Goal: Transaction & Acquisition: Download file/media

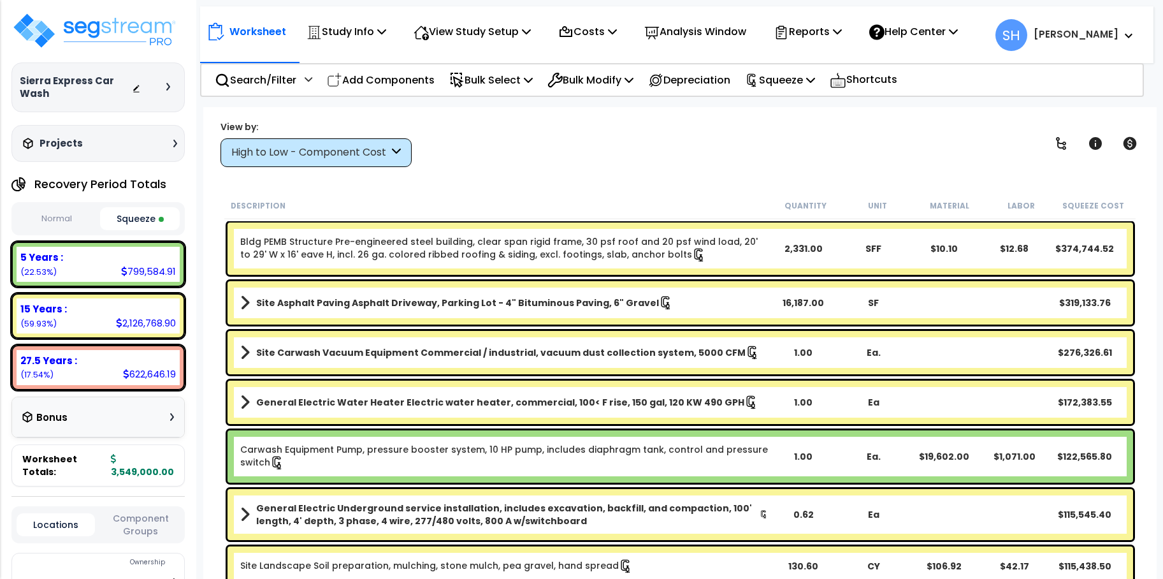
select select "2024"
click at [842, 37] on p "Reports" at bounding box center [808, 31] width 68 height 17
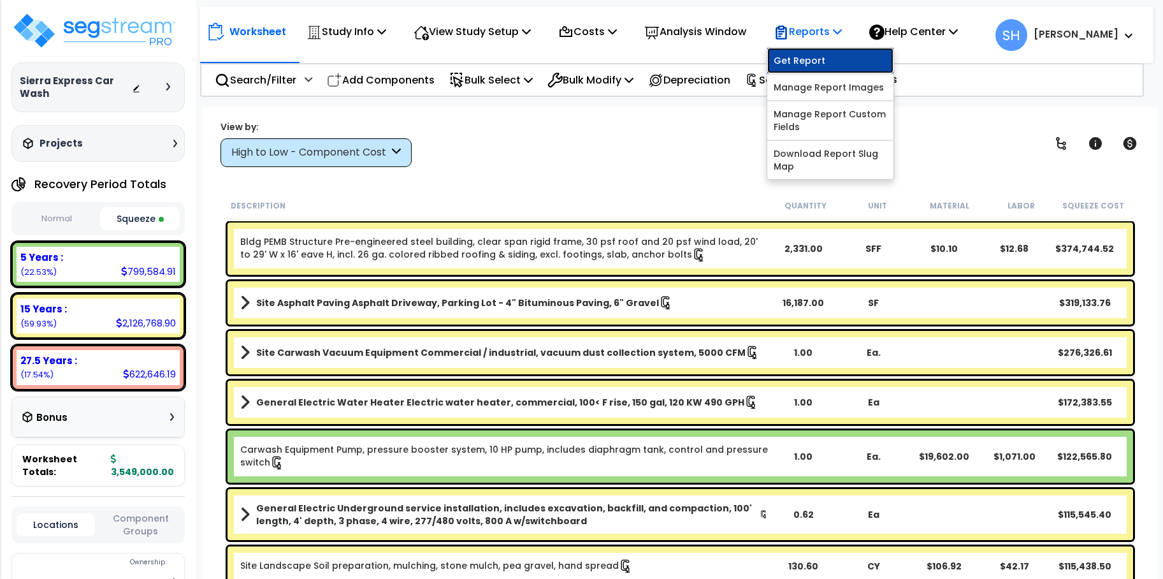
click at [851, 53] on link "Get Report" at bounding box center [831, 61] width 126 height 26
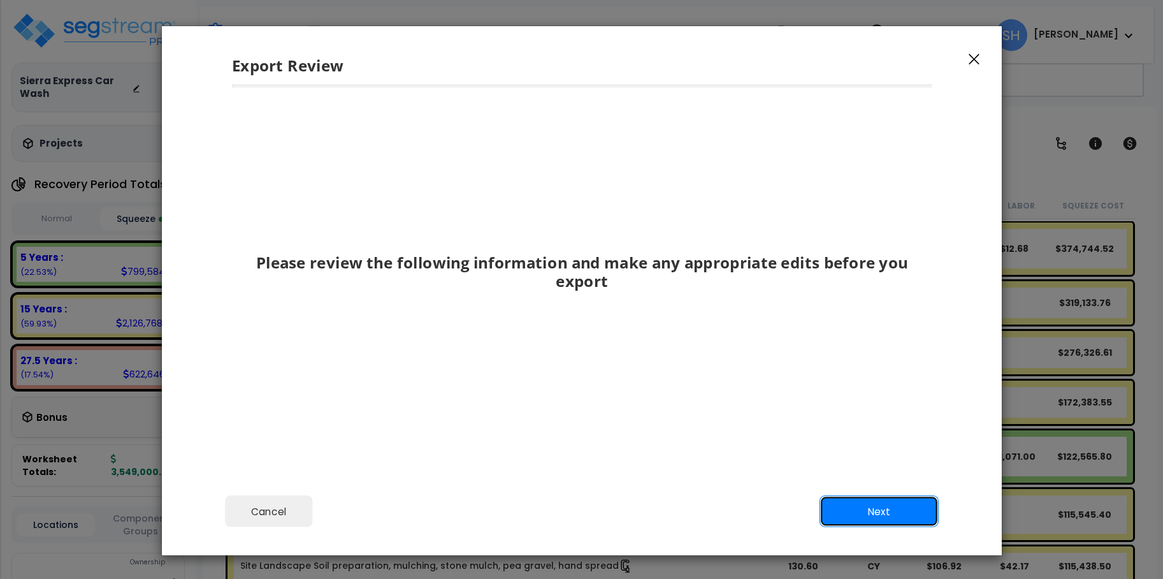
click at [894, 502] on button "Next" at bounding box center [878, 511] width 119 height 32
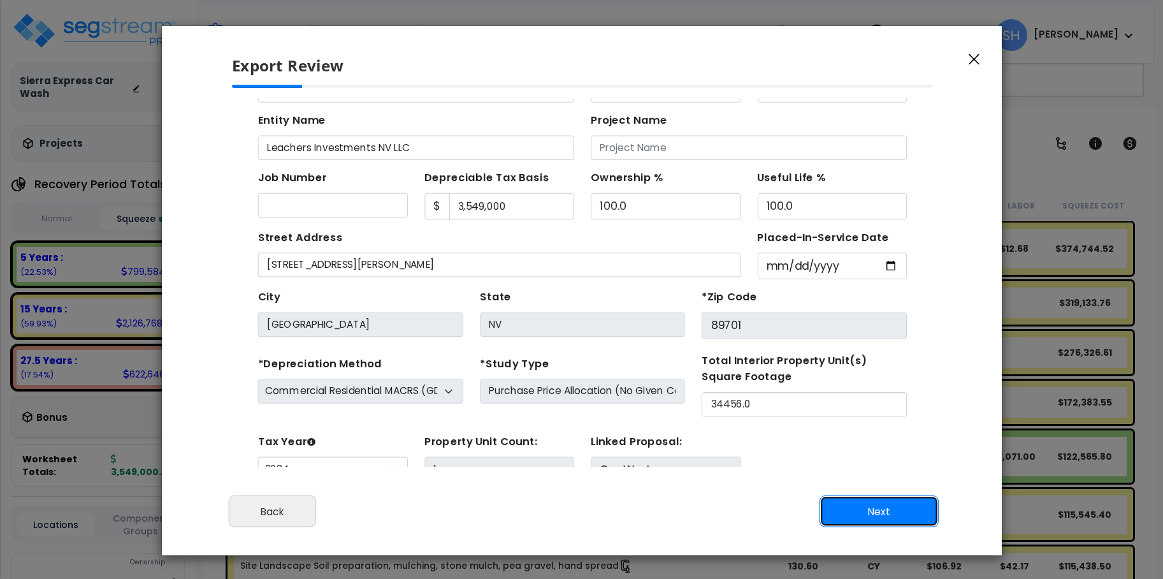
scroll to position [59, 0]
click at [894, 502] on button "Next" at bounding box center [878, 511] width 119 height 32
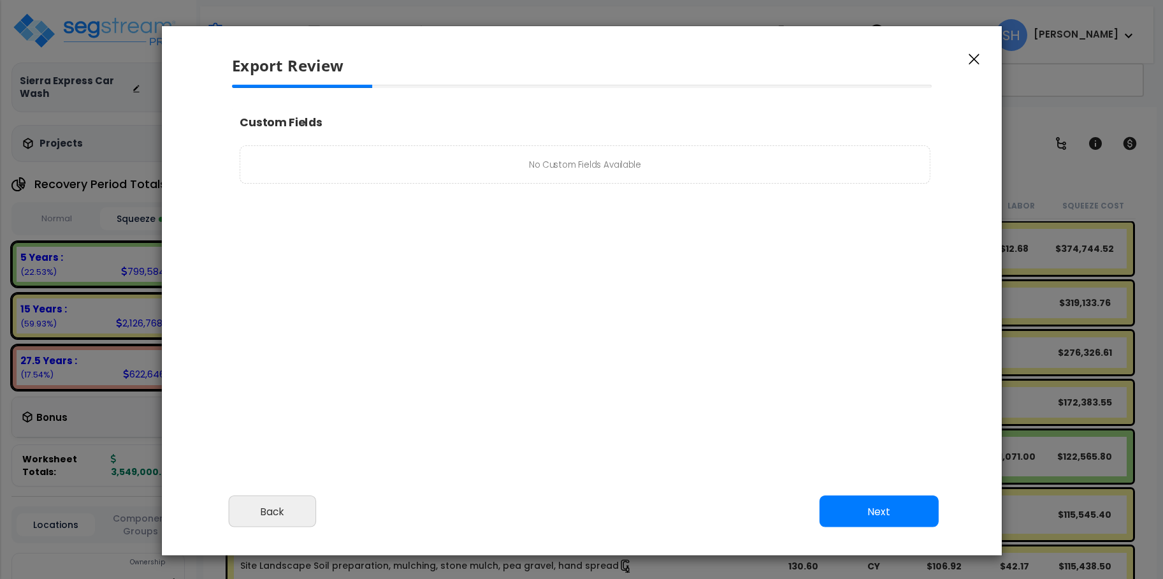
select select "2024"
click at [894, 502] on button "Next" at bounding box center [878, 511] width 119 height 32
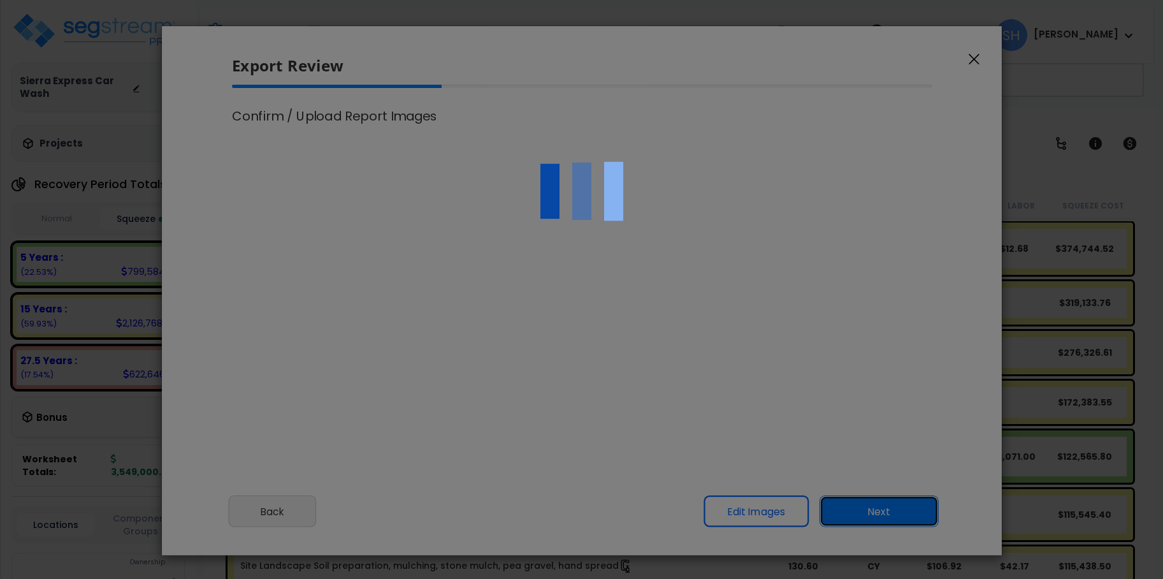
scroll to position [544, 32]
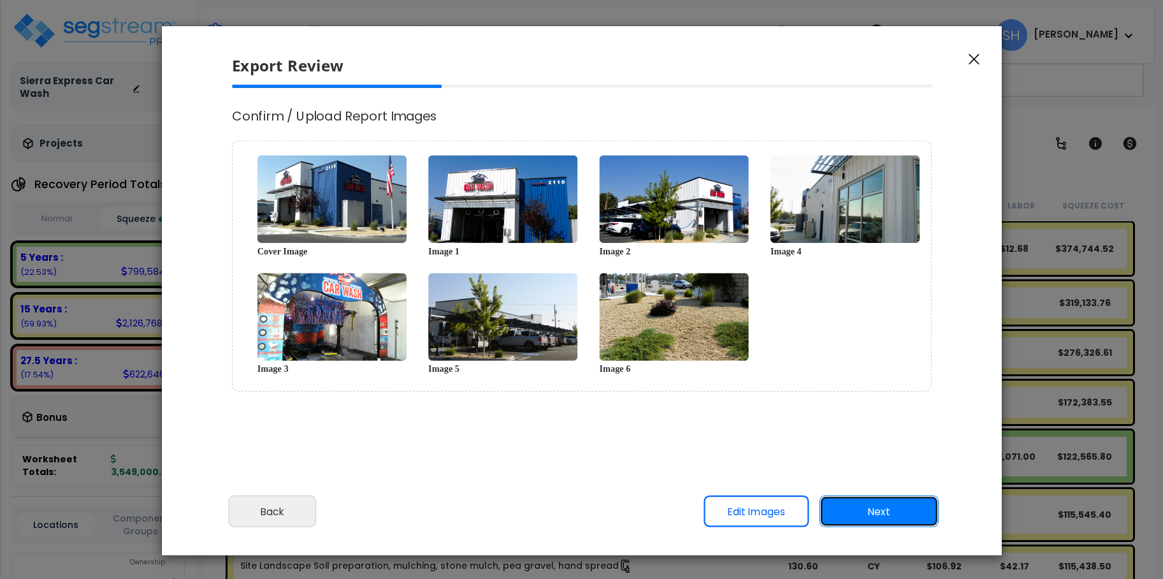
click at [894, 502] on button "Next" at bounding box center [878, 511] width 119 height 32
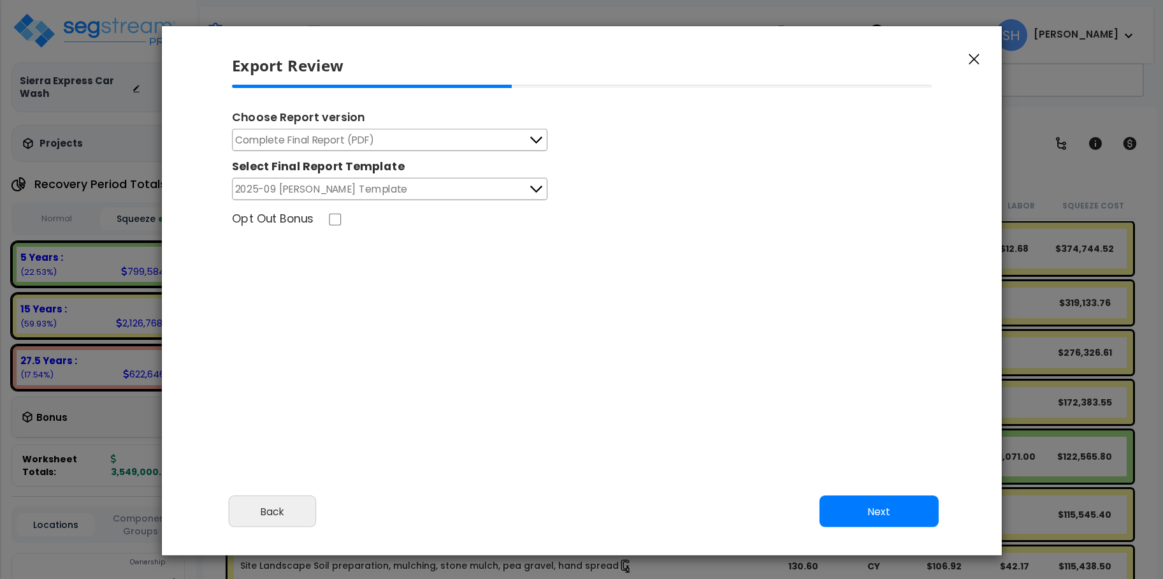
click at [539, 139] on icon at bounding box center [536, 140] width 17 height 17
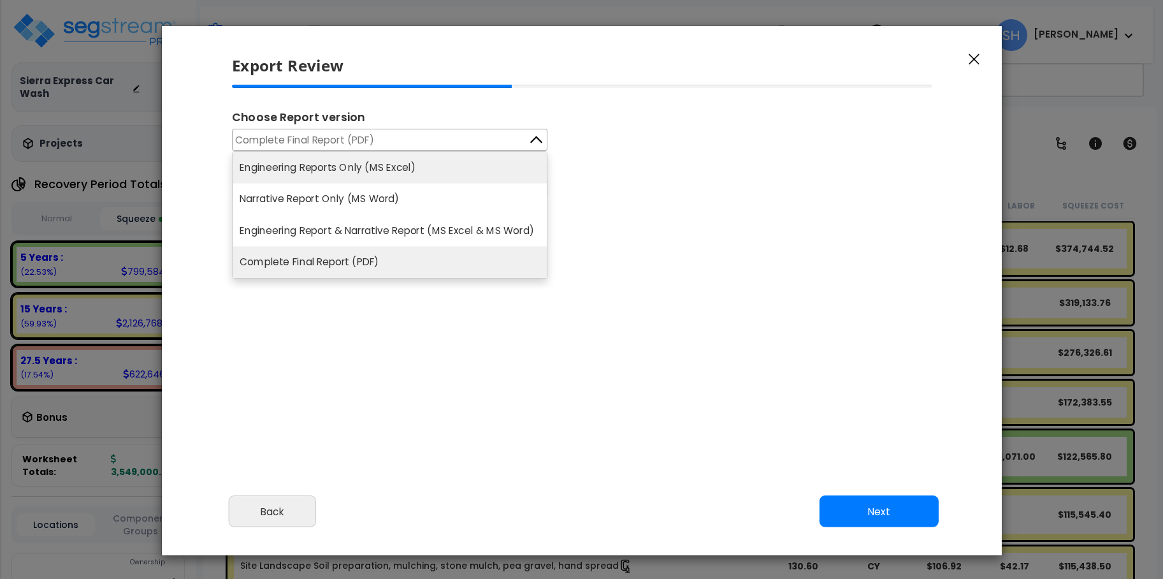
click at [433, 166] on li "Engineering Reports Only (MS Excel)" at bounding box center [390, 167] width 314 height 31
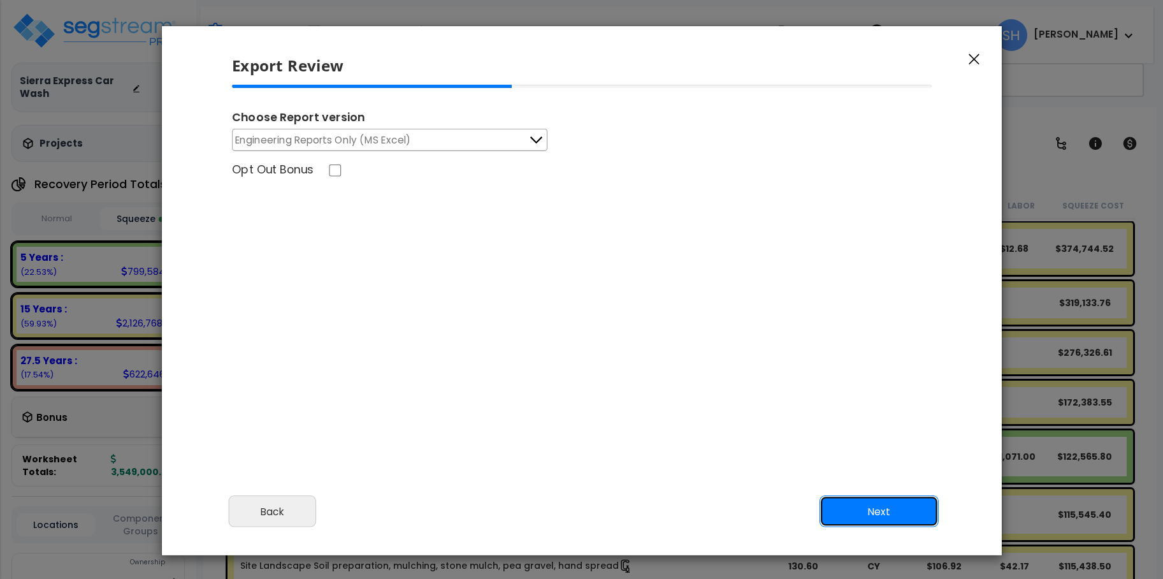
click at [877, 509] on button "Next" at bounding box center [878, 511] width 119 height 32
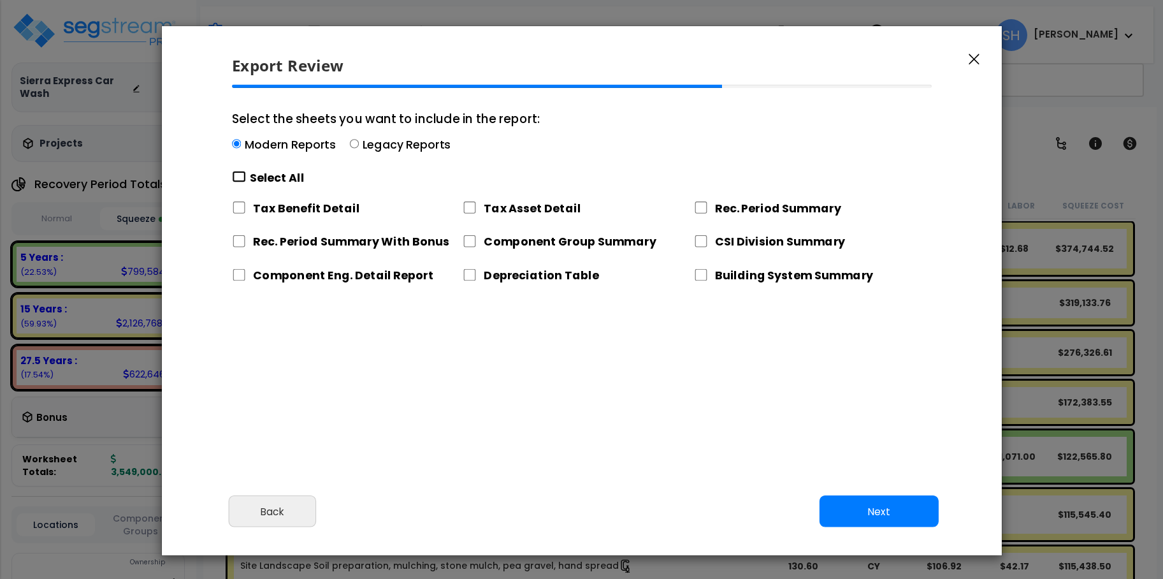
click at [237, 176] on input "Select the sheets you want to include in the report: Modern Reports Legacy Repo…" at bounding box center [239, 177] width 14 height 12
checkbox input "true"
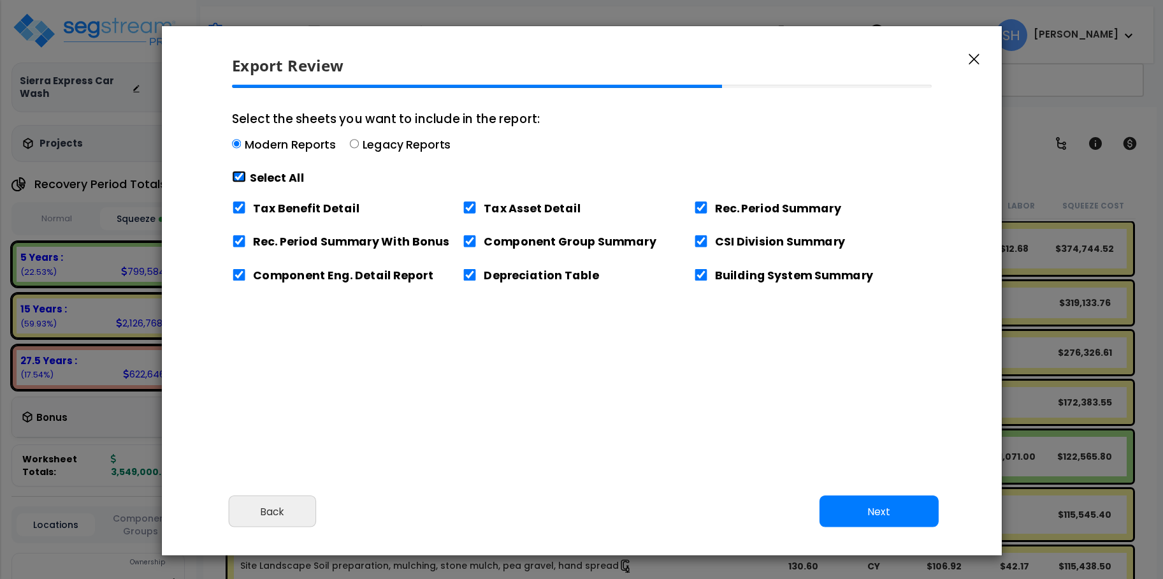
checkbox input "true"
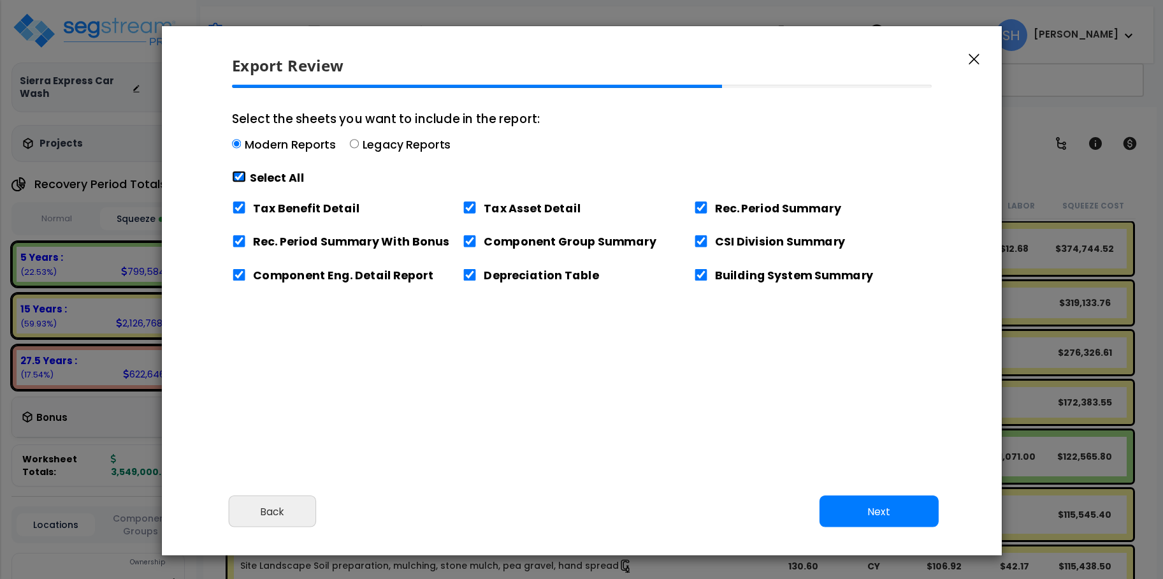
checkbox input "true"
click at [907, 504] on button "Next" at bounding box center [878, 511] width 119 height 32
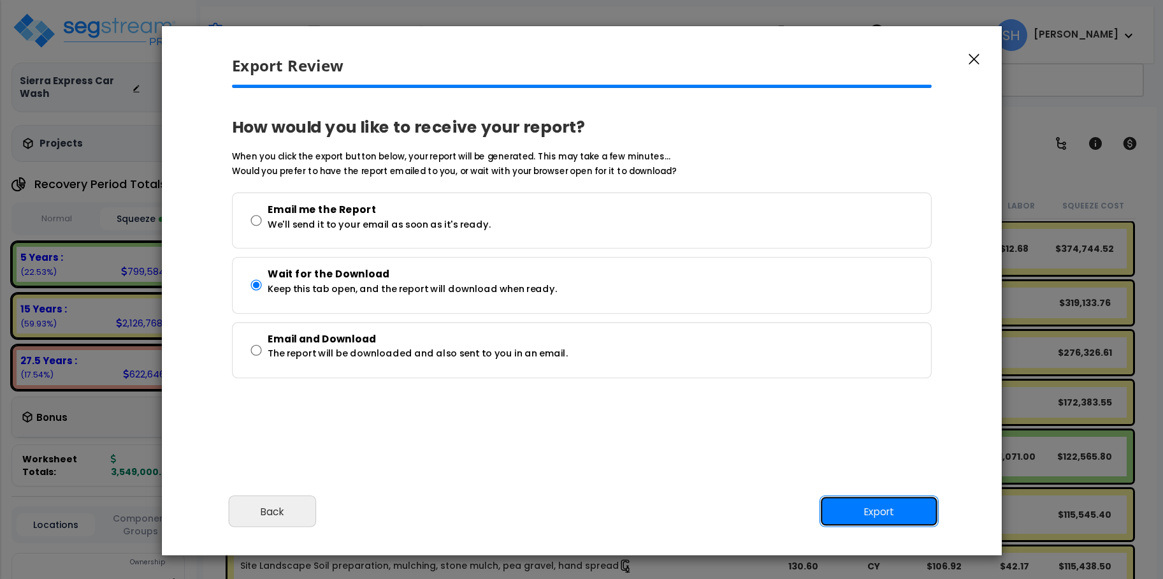
click at [871, 502] on button "Export" at bounding box center [878, 511] width 119 height 32
